Goal: Find specific page/section: Find specific page/section

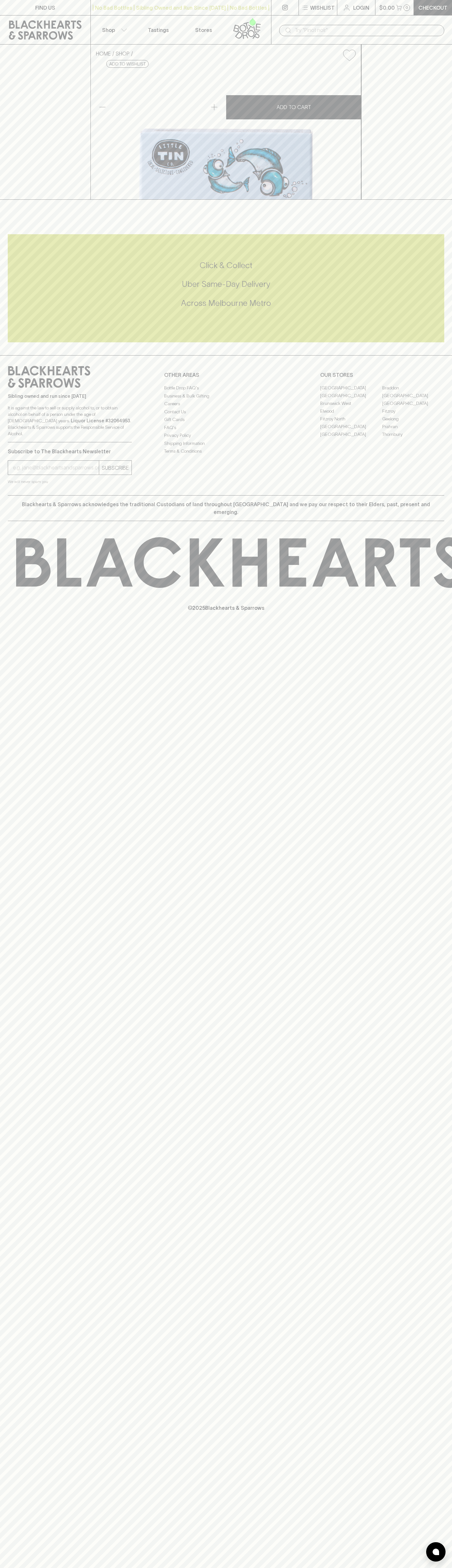
click at [309, 10] on button "Wishlist" at bounding box center [317, 7] width 38 height 15
click at [272, 1567] on html "FIND US | No Bad Bottles | Sibling Owned and Run Since [DATE] | No Bad Bottles …" at bounding box center [226, 784] width 452 height 1568
click at [32, 62] on div at bounding box center [226, 784] width 452 height 1568
click at [413, 399] on link "[GEOGRAPHIC_DATA]" at bounding box center [413, 395] width 62 height 8
